Goal: Navigation & Orientation: Find specific page/section

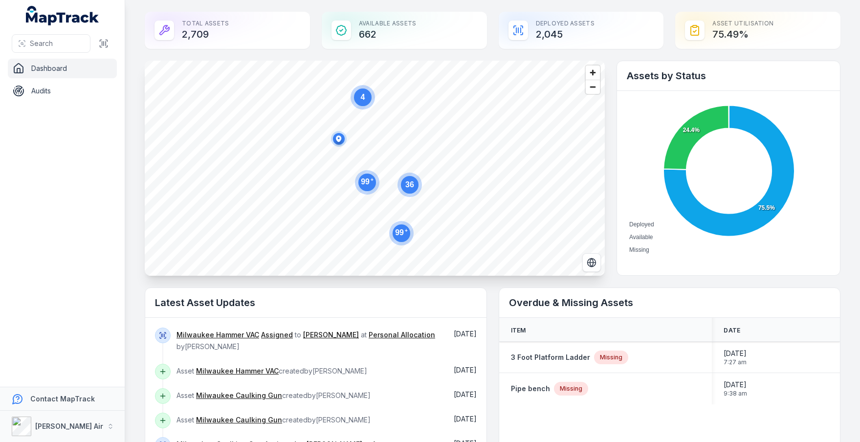
click at [200, 36] on div "Total Assets 2,709" at bounding box center [227, 30] width 165 height 37
click at [200, 24] on div "Total Assets 2,709" at bounding box center [227, 30] width 165 height 37
click at [392, 22] on div "Available Assets 662" at bounding box center [404, 30] width 165 height 37
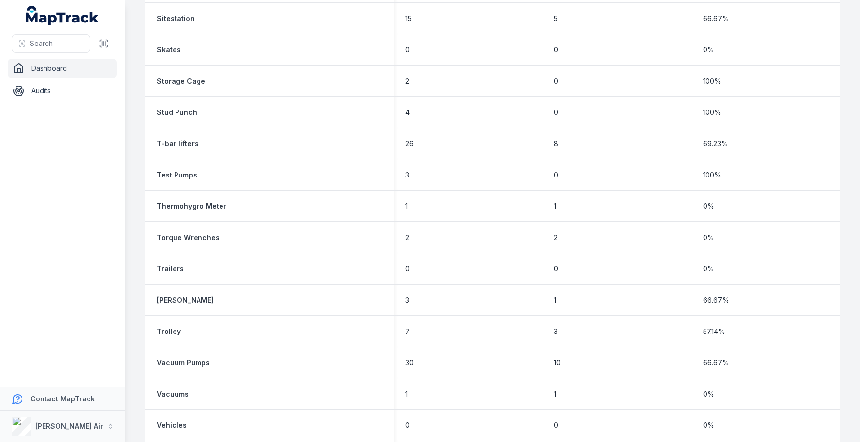
scroll to position [2904, 0]
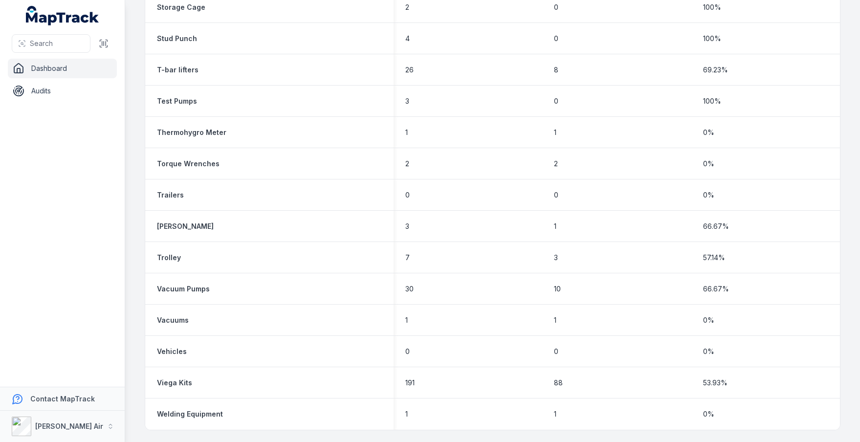
click at [186, 69] on strong "T-bar lifters" at bounding box center [178, 70] width 42 height 10
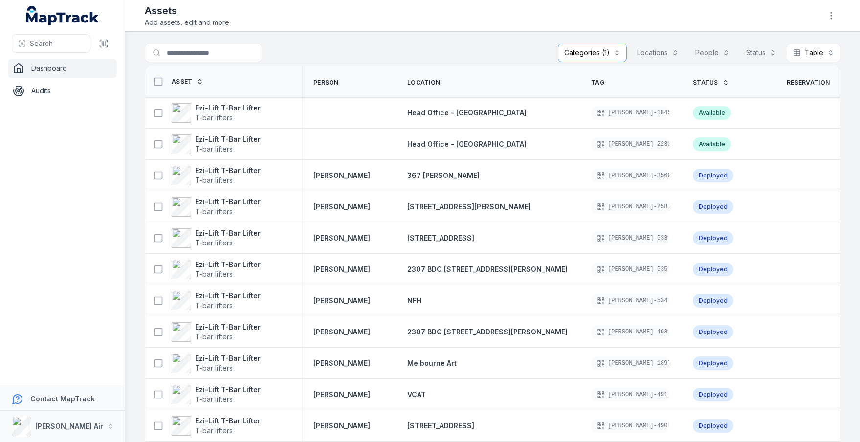
click at [679, 52] on button "Locations" at bounding box center [658, 53] width 54 height 19
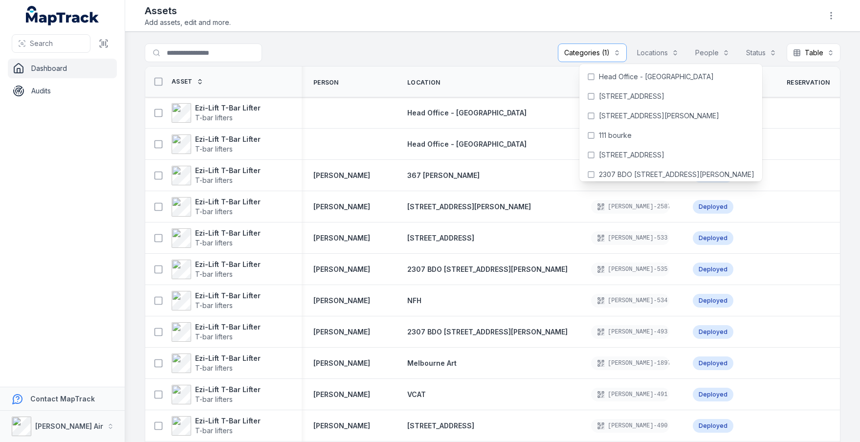
click at [43, 71] on link "Dashboard" at bounding box center [62, 69] width 109 height 20
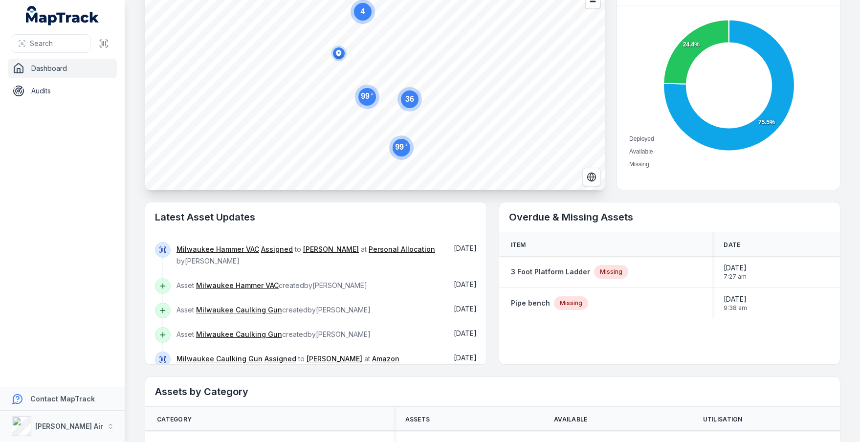
scroll to position [88, 0]
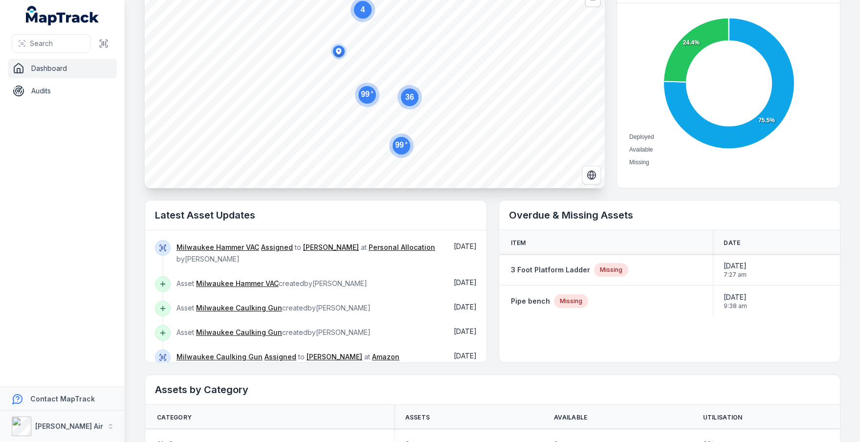
click at [529, 301] on strong "Pipe bench" at bounding box center [530, 301] width 39 height 10
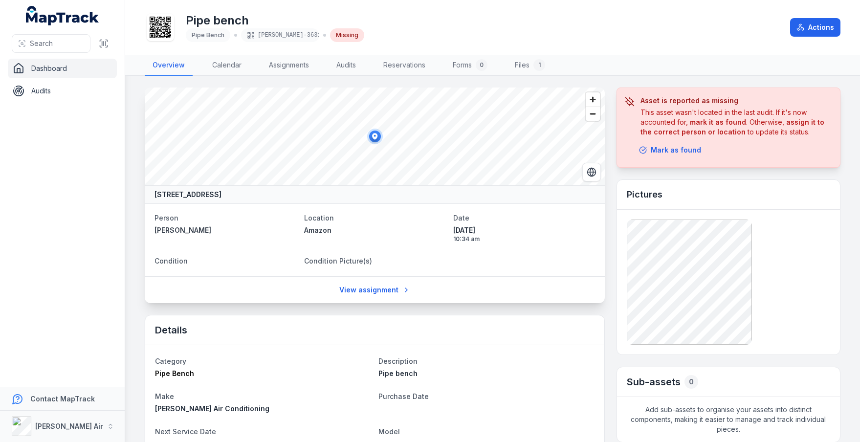
click at [56, 71] on link "Dashboard" at bounding box center [62, 69] width 109 height 20
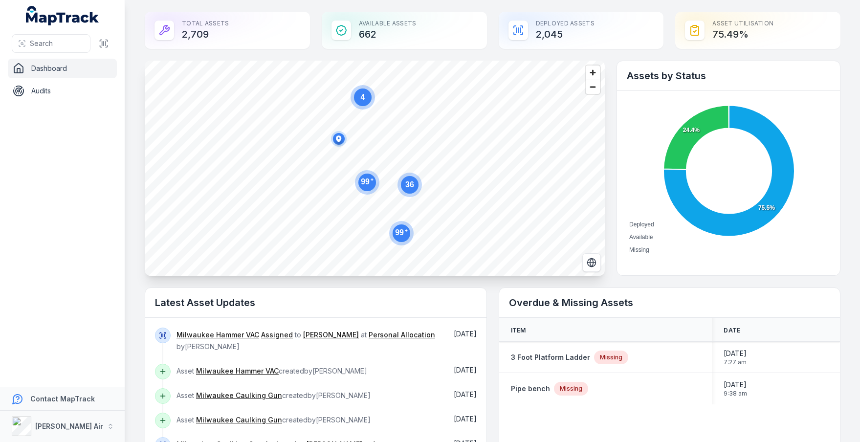
click at [47, 399] on strong "Contact MapTrack" at bounding box center [62, 399] width 65 height 8
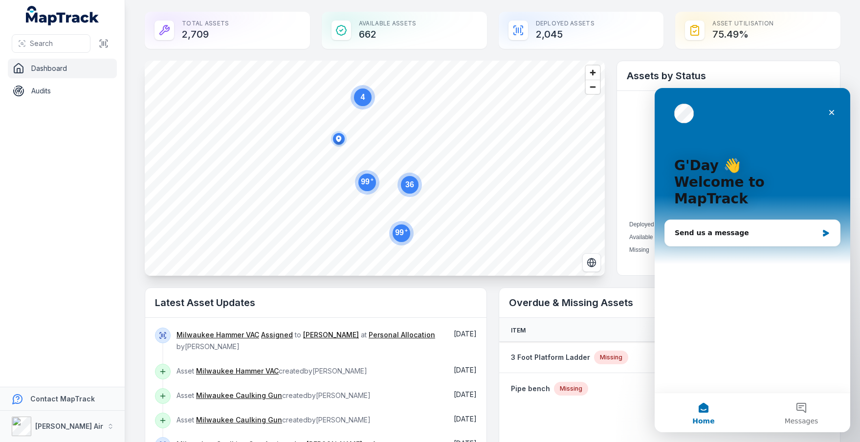
click at [832, 113] on icon "Close" at bounding box center [832, 113] width 8 height 8
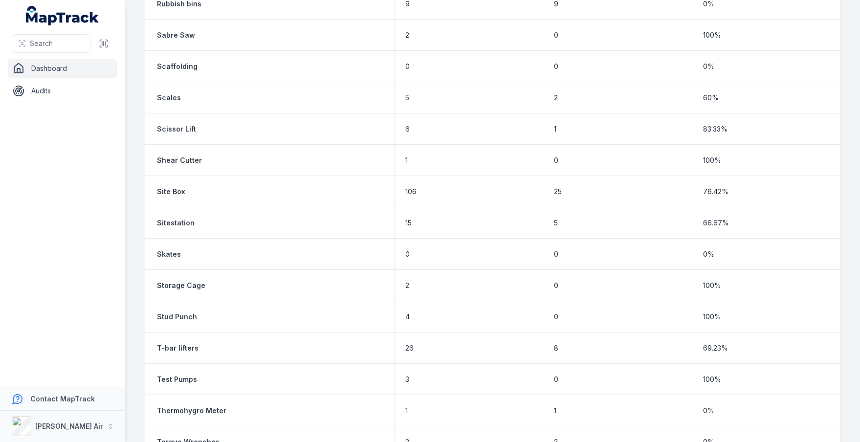
scroll to position [2630, 0]
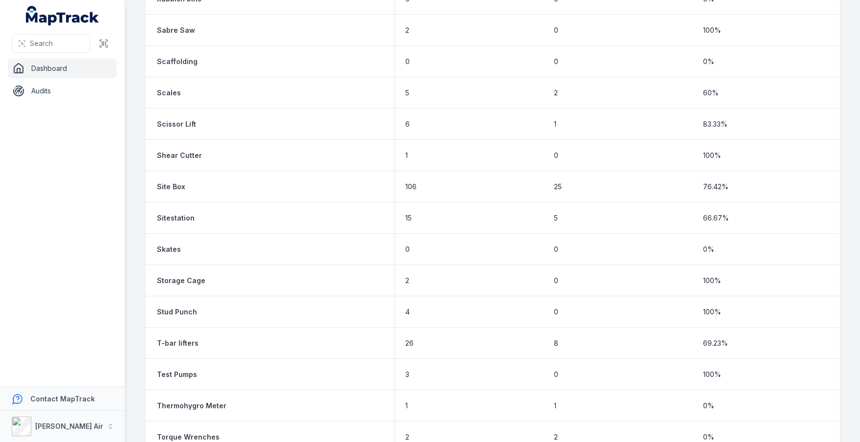
click at [166, 250] on strong "Skates" at bounding box center [169, 250] width 24 height 10
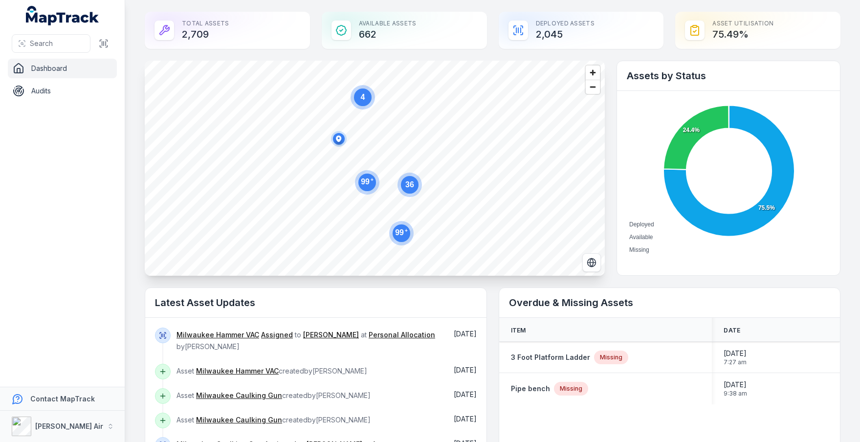
click at [372, 35] on div "Available Assets 662" at bounding box center [404, 30] width 165 height 37
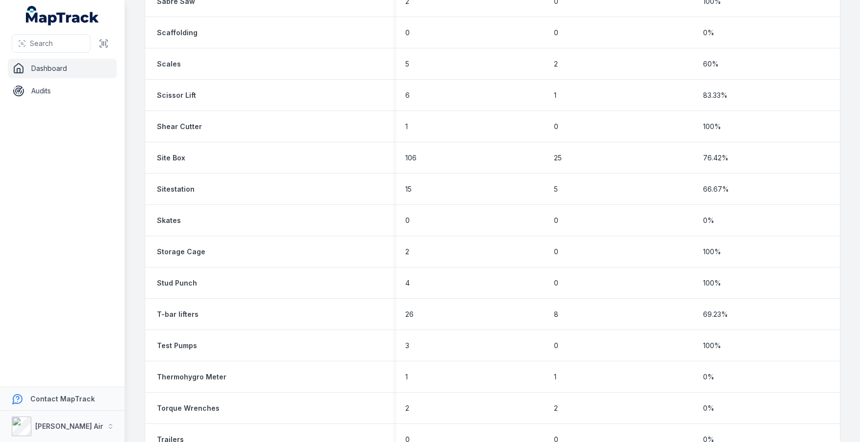
scroll to position [2630, 0]
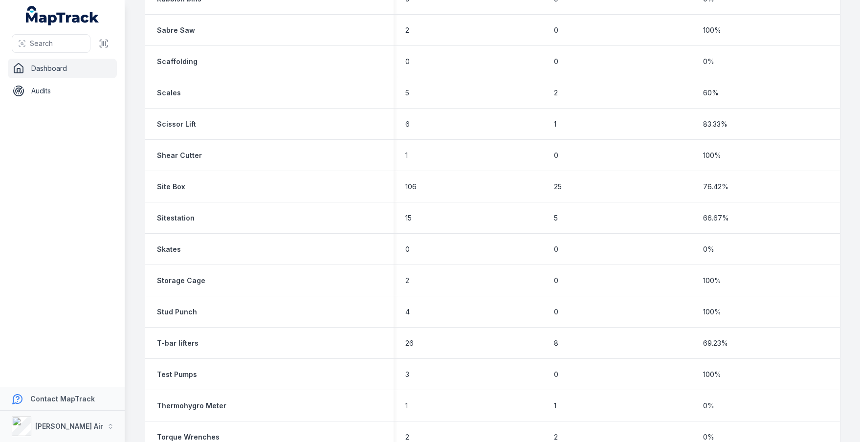
click at [168, 121] on strong "Scissor Lift" at bounding box center [176, 124] width 39 height 10
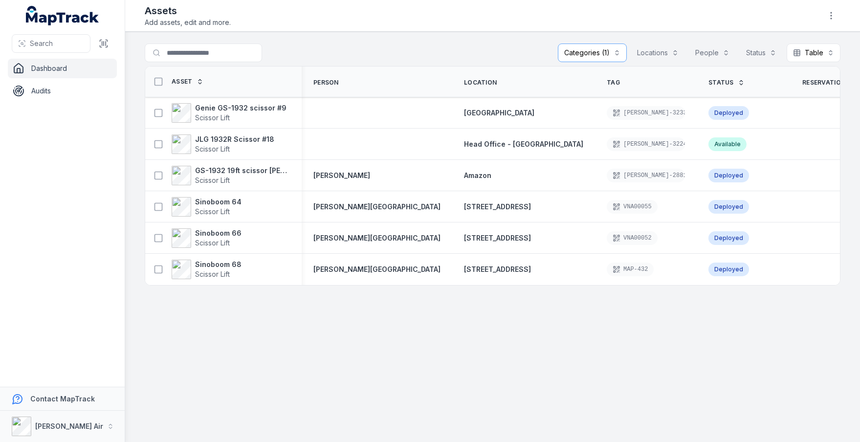
click at [42, 69] on link "Dashboard" at bounding box center [62, 69] width 109 height 20
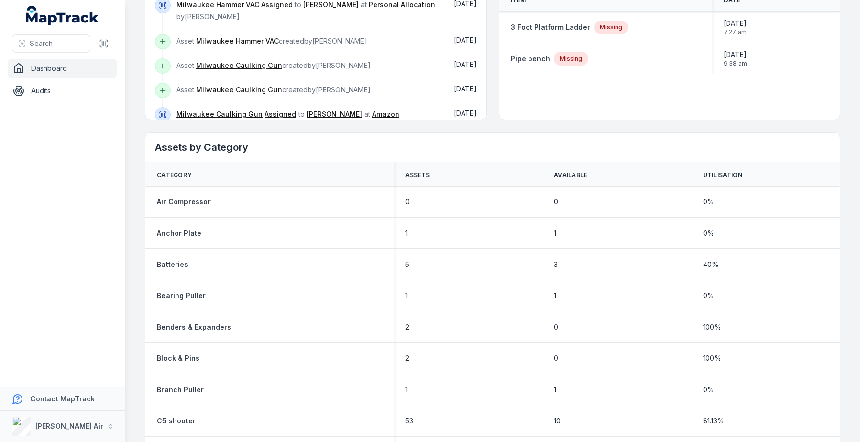
scroll to position [341, 0]
